Goal: Find contact information: Find contact information

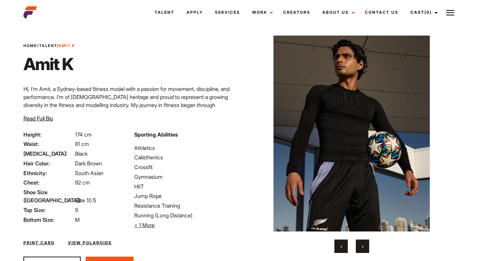
scroll to position [8, 0]
click at [40, 117] on span "Read Full Bio" at bounding box center [38, 118] width 30 height 7
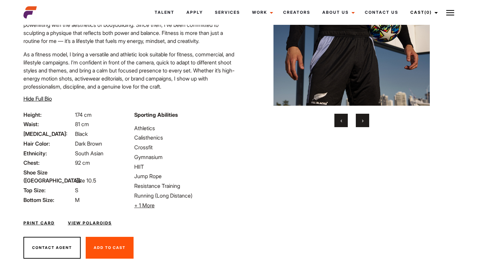
scroll to position [144, 0]
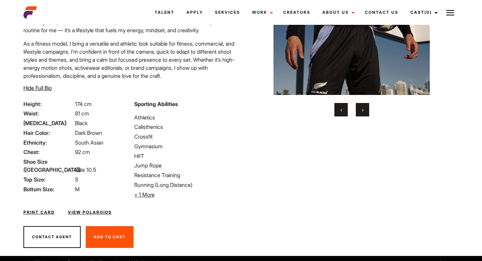
click at [42, 209] on link "Print Card" at bounding box center [38, 212] width 31 height 6
click at [78, 209] on link "View Polaroids" at bounding box center [90, 212] width 44 height 6
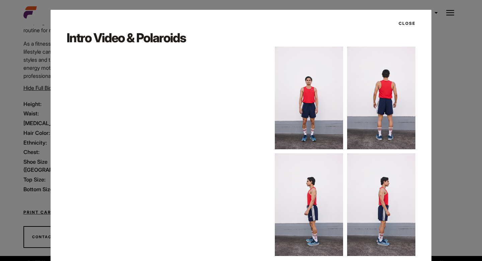
click at [313, 107] on img at bounding box center [309, 98] width 68 height 102
click at [387, 106] on img at bounding box center [381, 98] width 68 height 102
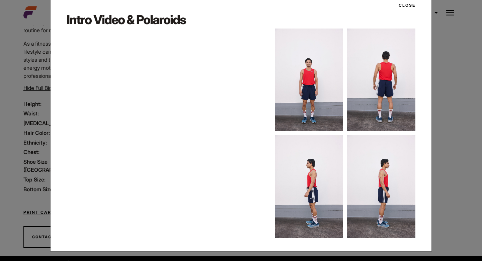
click at [0, 124] on div "Close Intro Video & Polaroids" at bounding box center [241, 130] width 482 height 261
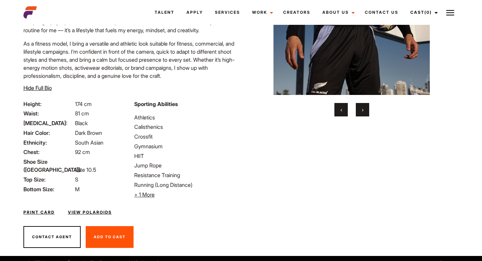
click at [45, 242] on div "Contact Agent Add To Cast Remove From Cast" at bounding box center [130, 237] width 222 height 38
click at [48, 229] on button "Contact Agent" at bounding box center [51, 237] width 57 height 22
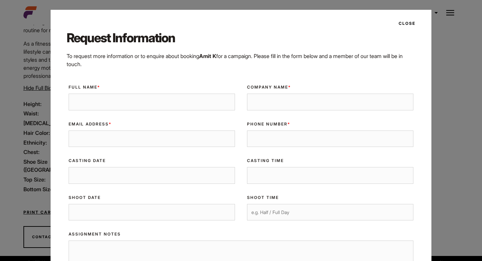
click at [411, 21] on button "Close" at bounding box center [405, 23] width 21 height 11
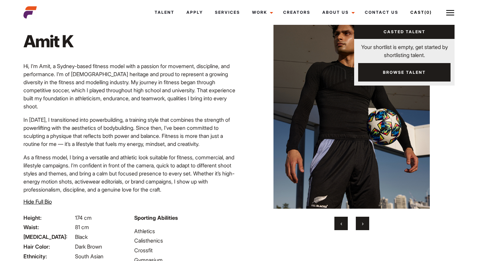
scroll to position [0, 0]
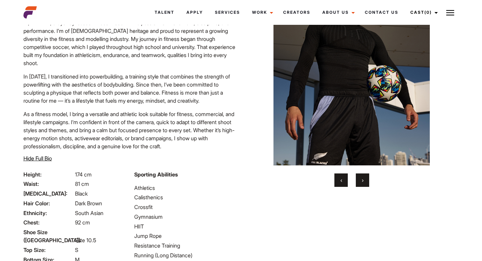
scroll to position [75, 0]
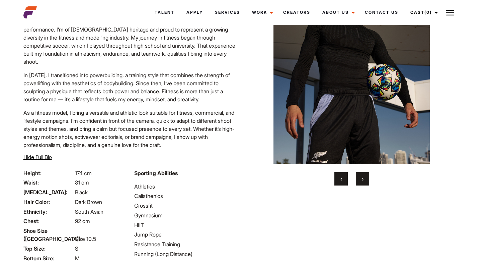
click at [362, 179] on span "›" at bounding box center [363, 178] width 2 height 7
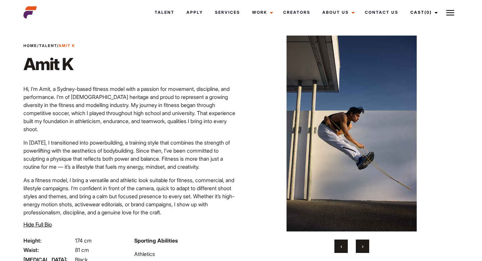
scroll to position [5, 0]
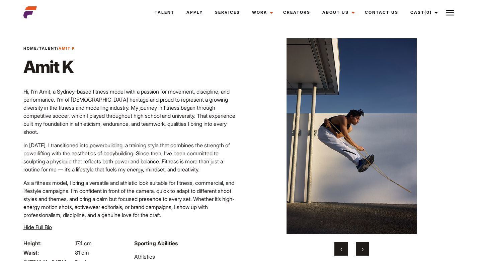
click at [365, 248] on button "›" at bounding box center [362, 248] width 13 height 13
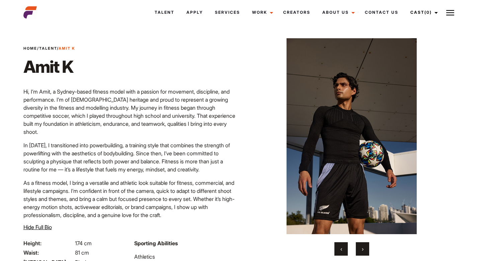
click at [365, 248] on button "›" at bounding box center [362, 248] width 13 height 13
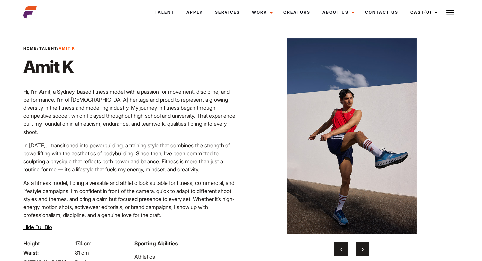
click at [365, 248] on button "›" at bounding box center [362, 248] width 13 height 13
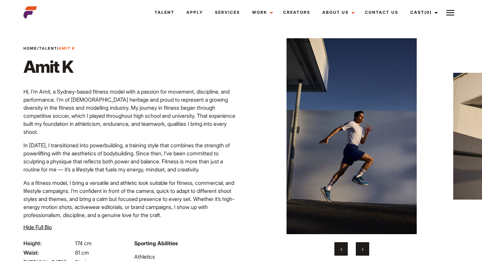
click at [365, 248] on button "›" at bounding box center [362, 248] width 13 height 13
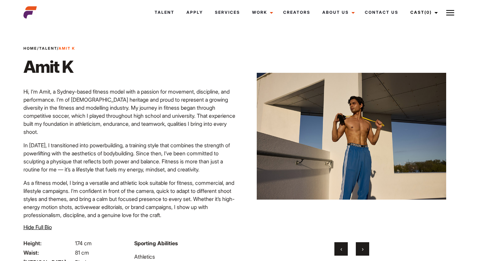
click at [365, 248] on button "›" at bounding box center [362, 248] width 13 height 13
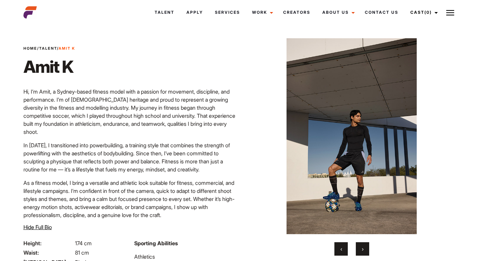
click at [365, 248] on button "›" at bounding box center [362, 248] width 13 height 13
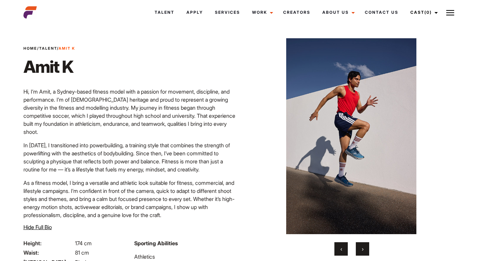
click at [365, 248] on button "›" at bounding box center [362, 248] width 13 height 13
